Goal: Transaction & Acquisition: Purchase product/service

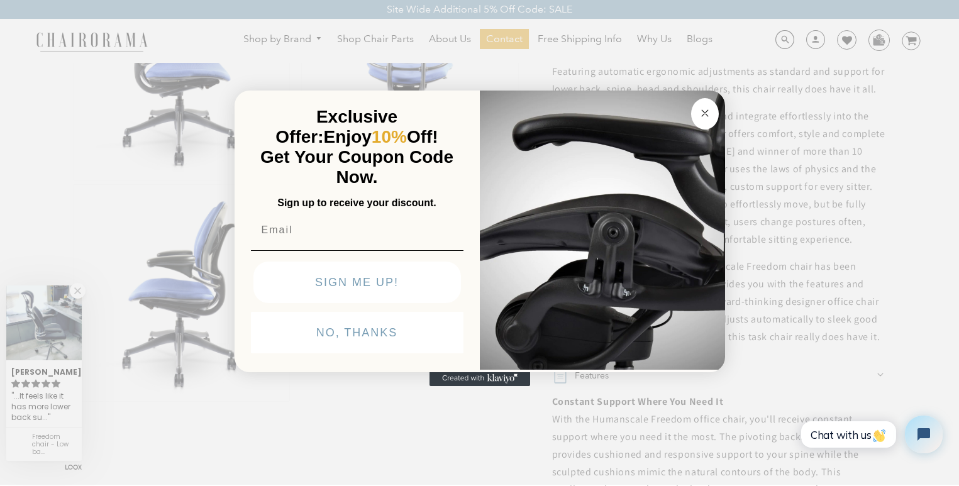
scroll to position [629, 0]
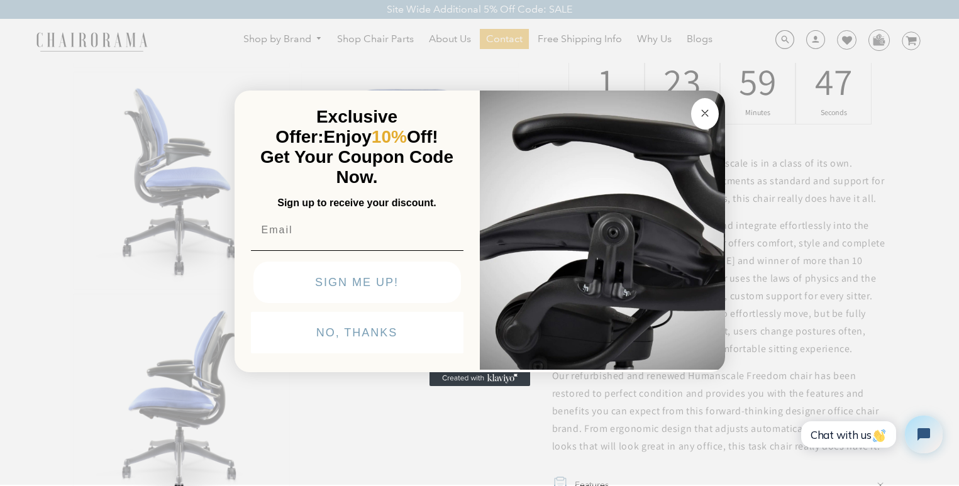
click at [710, 113] on circle "Close dialog" at bounding box center [705, 113] width 14 height 14
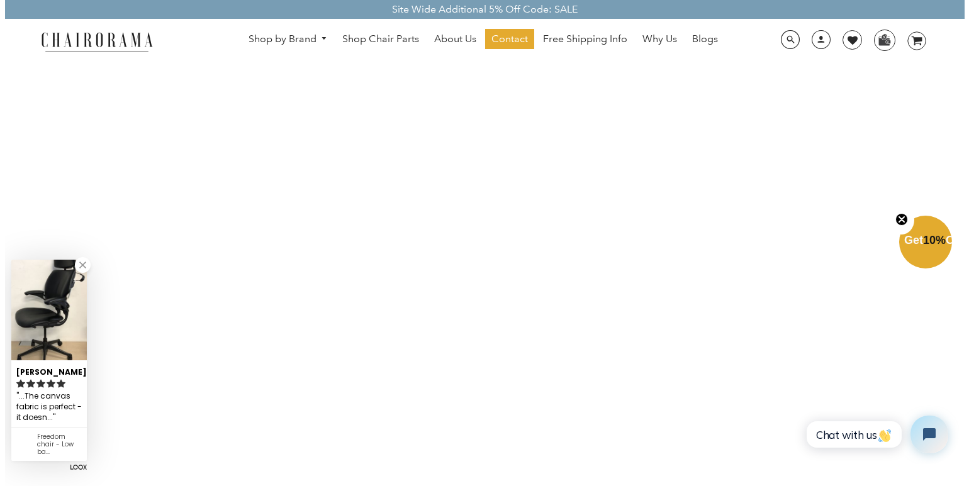
scroll to position [1762, 0]
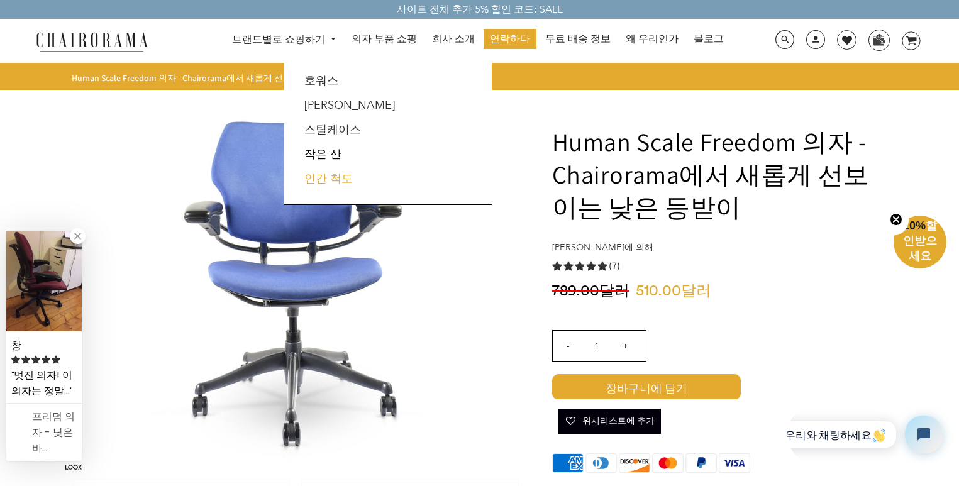
click at [344, 184] on font "인간 척도" at bounding box center [329, 179] width 48 height 14
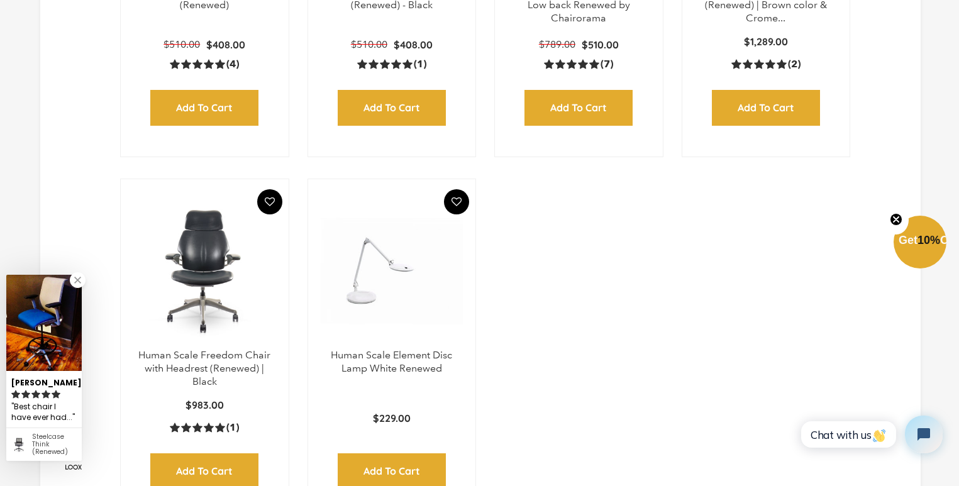
scroll to position [375, 0]
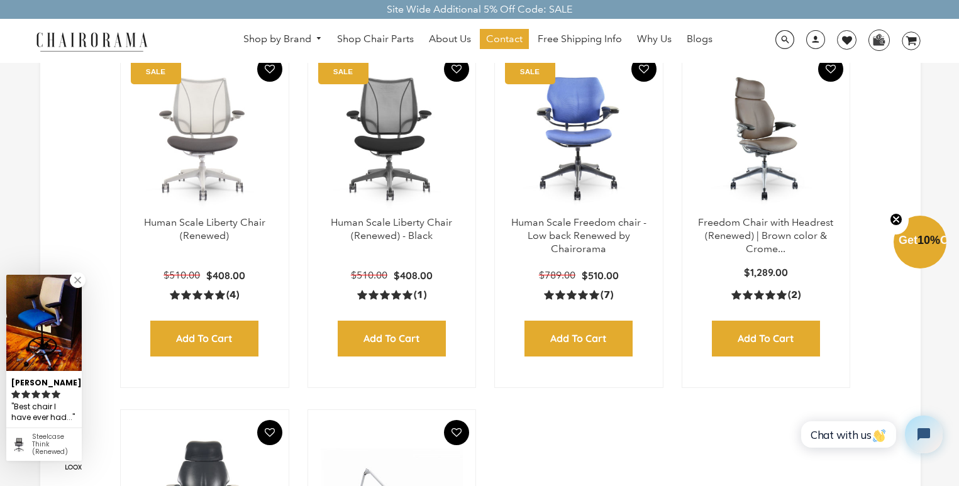
click at [752, 210] on img at bounding box center [766, 137] width 143 height 157
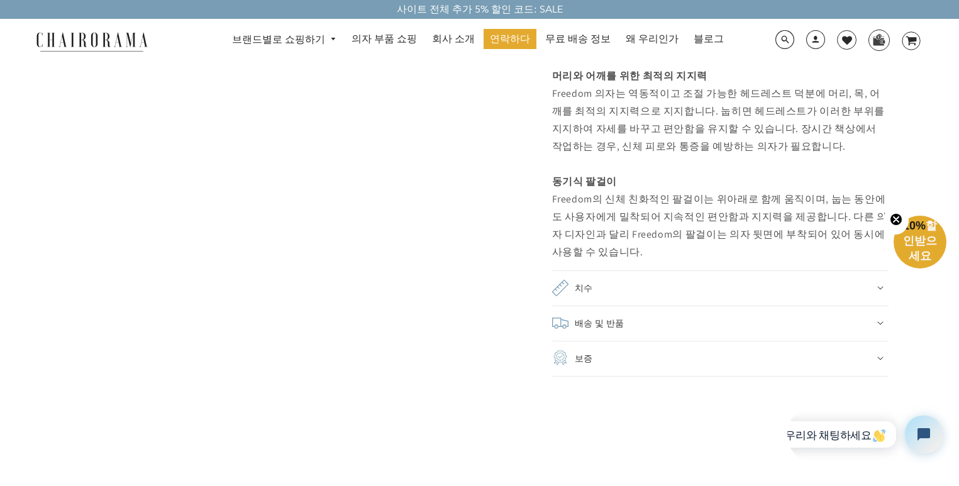
scroll to position [1165, 0]
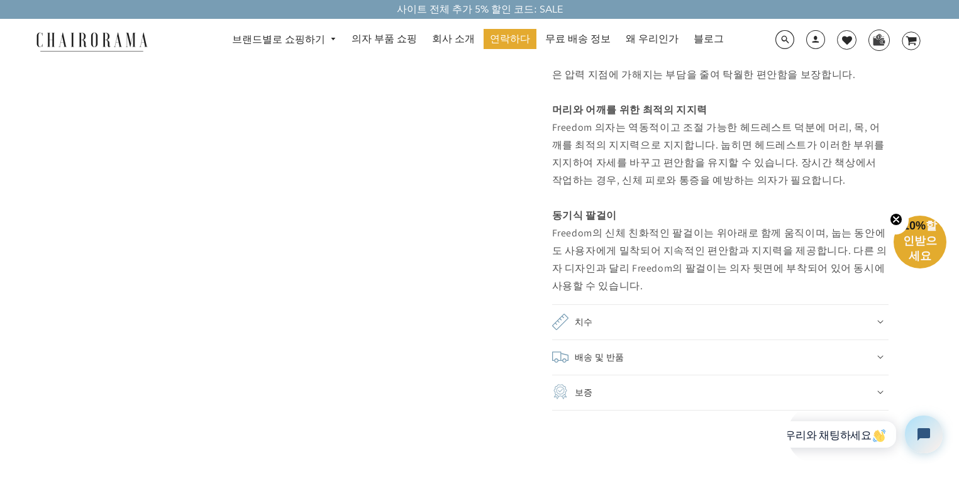
click at [688, 313] on div "치수" at bounding box center [720, 322] width 337 height 18
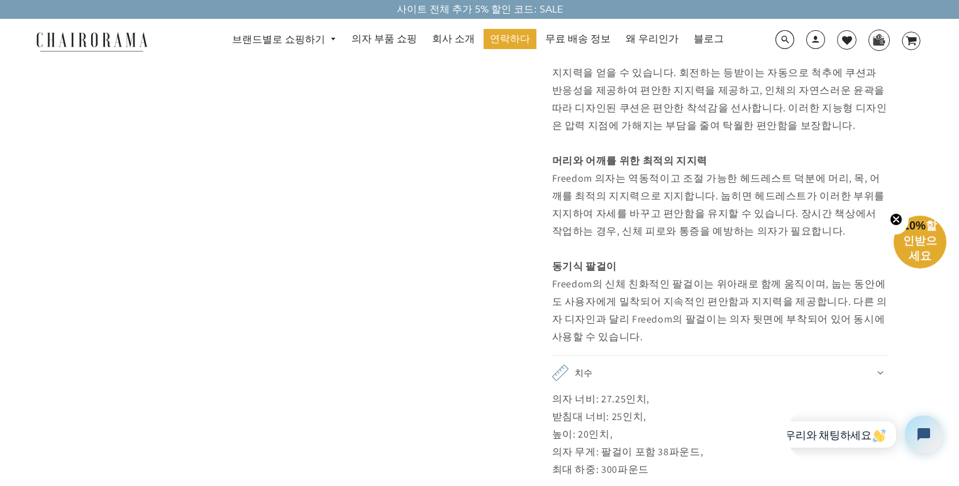
scroll to position [1039, 0]
